Goal: Task Accomplishment & Management: Manage account settings

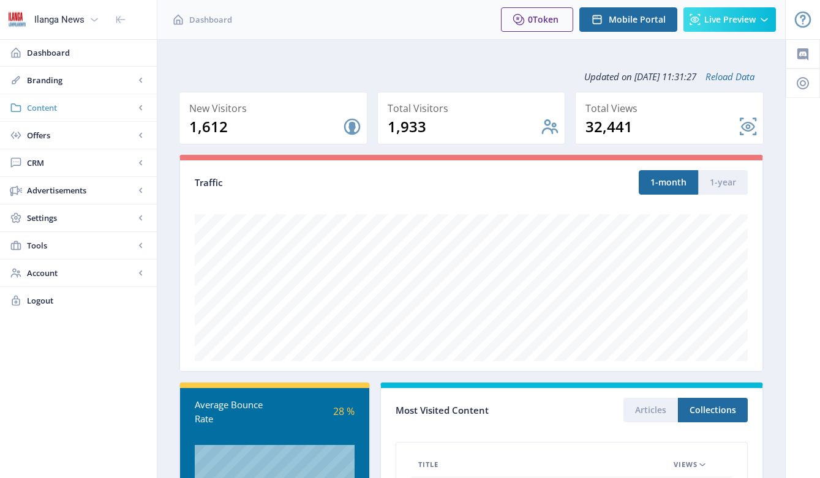
click at [58, 108] on span "Content" at bounding box center [81, 108] width 108 height 12
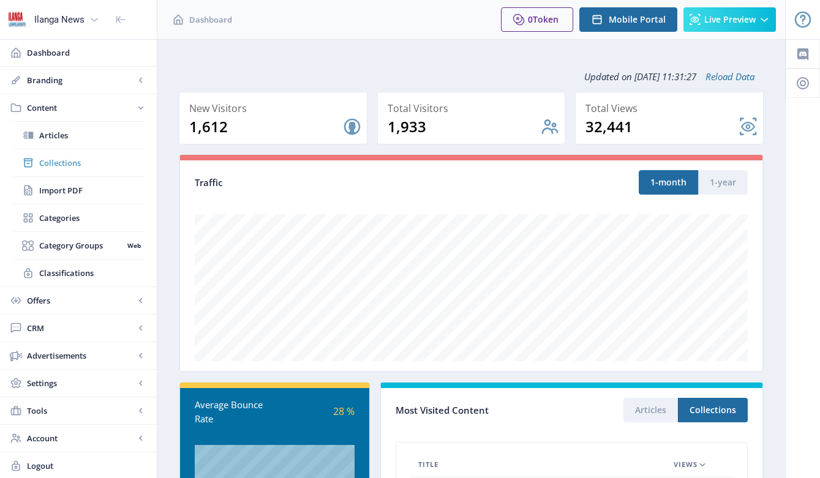
click at [54, 162] on span "Collections" at bounding box center [91, 163] width 105 height 12
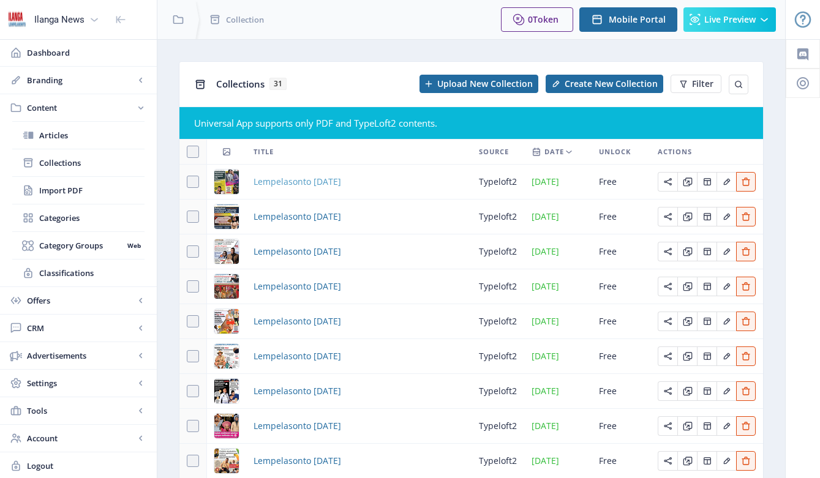
click at [304, 179] on span "Lempelasonto [DATE]" at bounding box center [297, 182] width 88 height 15
